Goal: Information Seeking & Learning: Find contact information

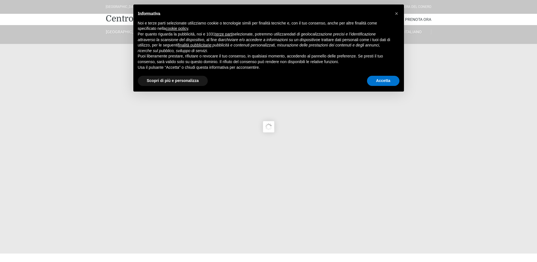
type input "23/08/2025"
type input "24/08/2025"
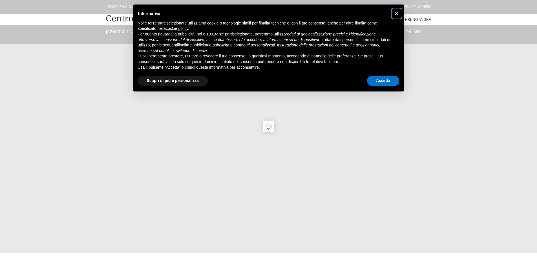
click at [396, 13] on span "×" at bounding box center [396, 13] width 3 height 6
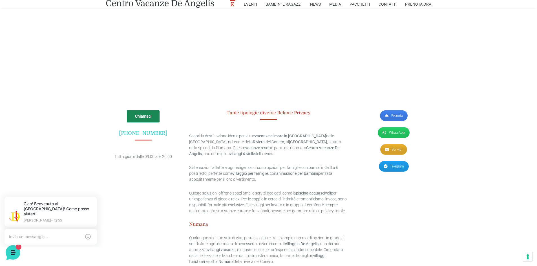
scroll to position [1744, 0]
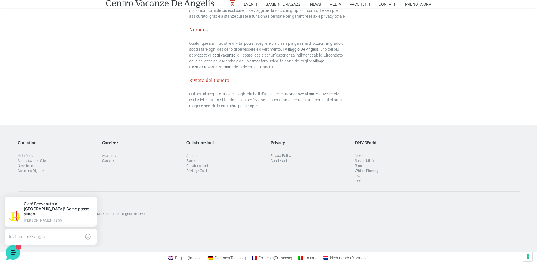
click at [21, 154] on link "Help Desk" at bounding box center [25, 156] width 15 height 4
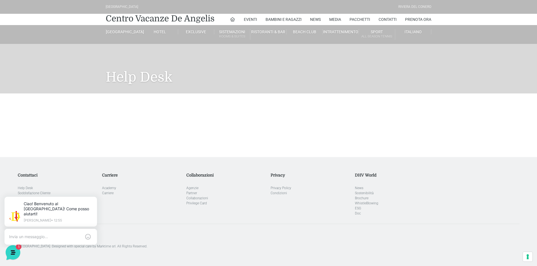
scroll to position [38, 0]
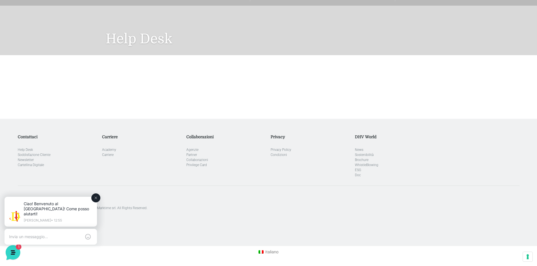
click at [41, 213] on div "Ciao! Benvenuto al [GEOGRAPHIC_DATA]! Come posso aiutarti! [PERSON_NAME] • 12:55" at bounding box center [58, 211] width 69 height 21
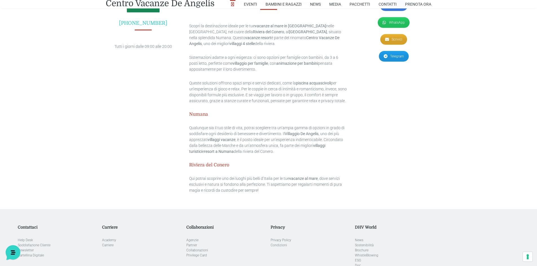
scroll to position [1760, 0]
